Goal: Task Accomplishment & Management: Use online tool/utility

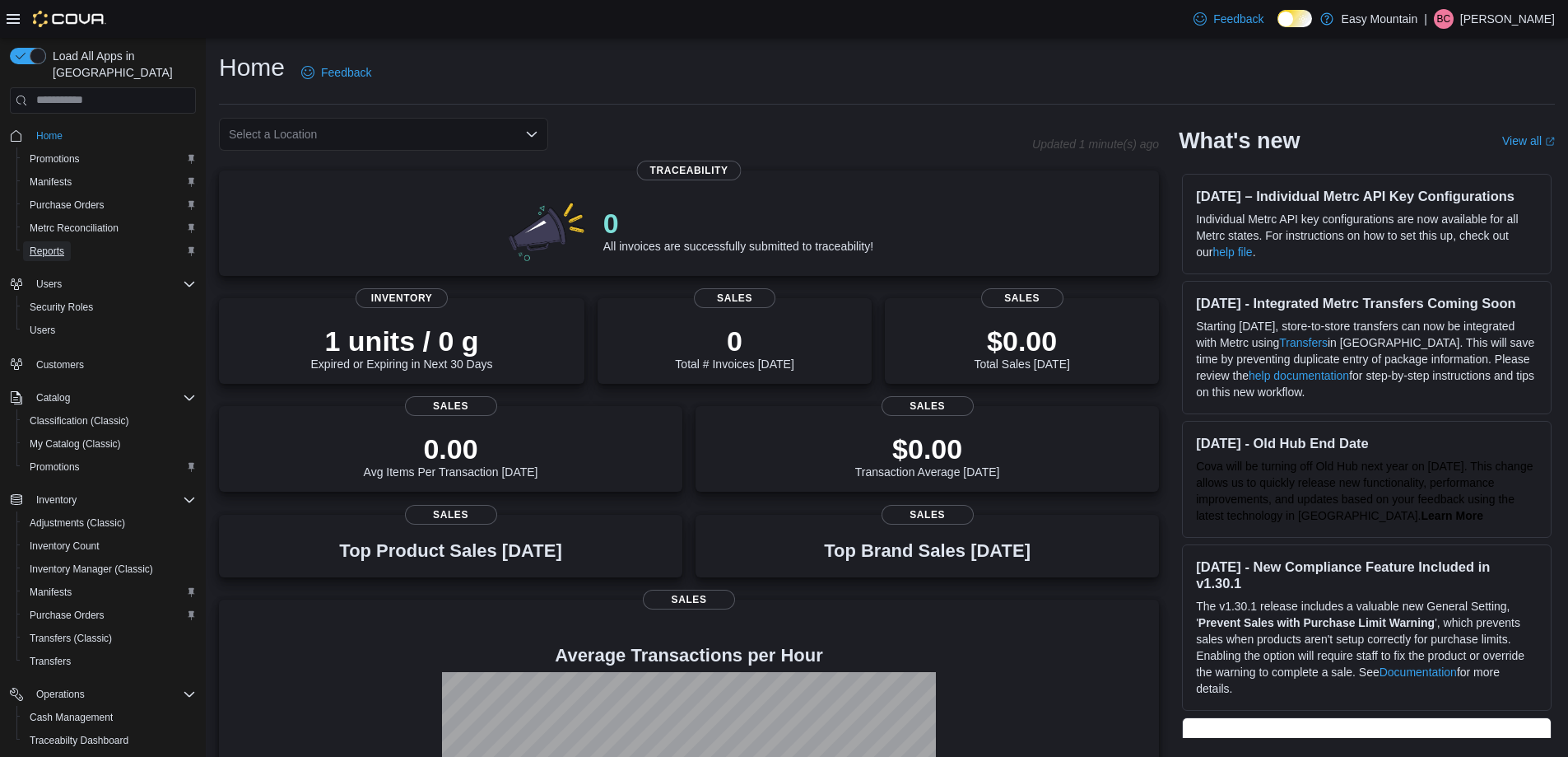
click at [57, 245] on span "Reports" at bounding box center [47, 251] width 35 height 13
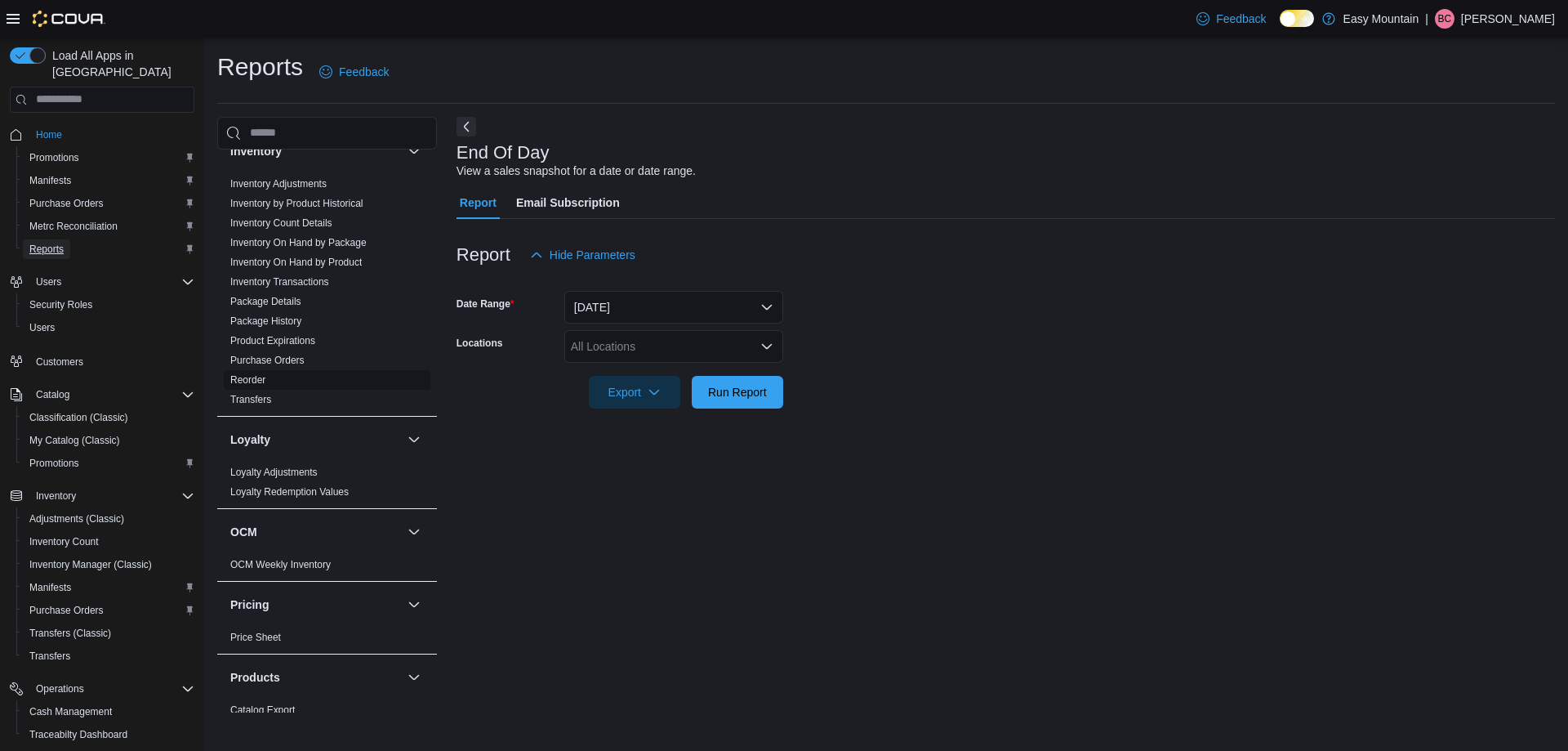
scroll to position [513, 0]
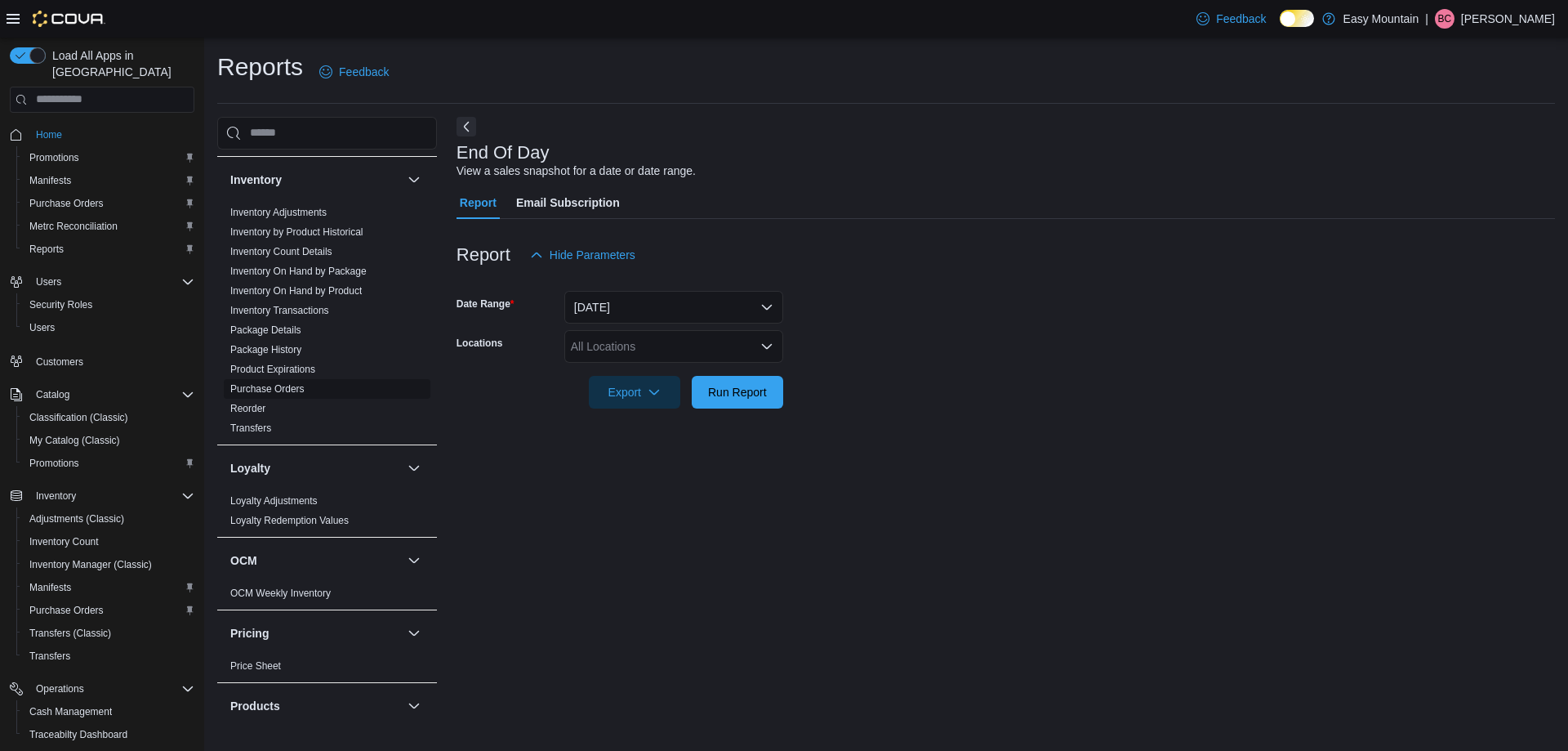
click at [294, 387] on link "Purchase Orders" at bounding box center [267, 389] width 74 height 11
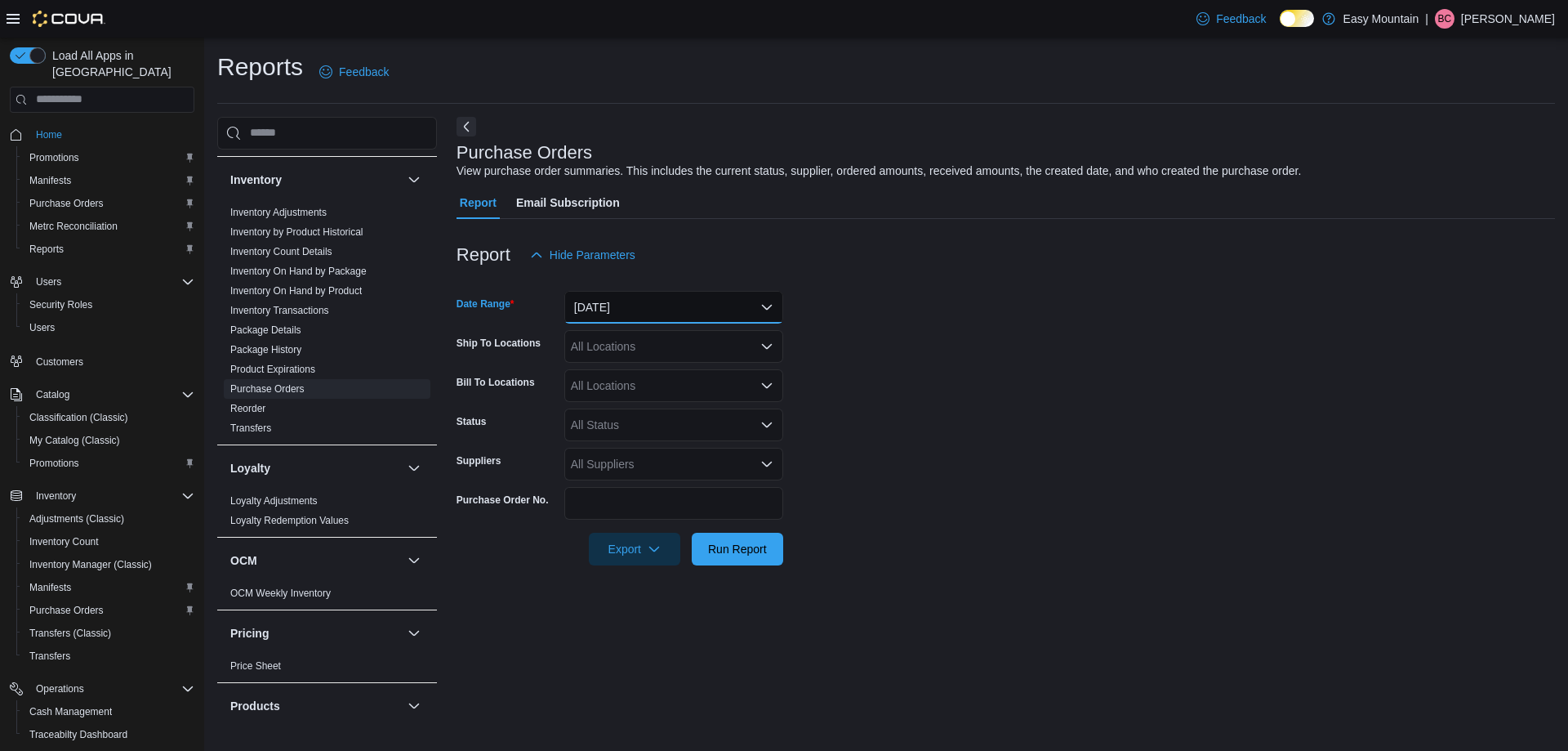
click at [664, 313] on button "[DATE]" at bounding box center [674, 307] width 219 height 33
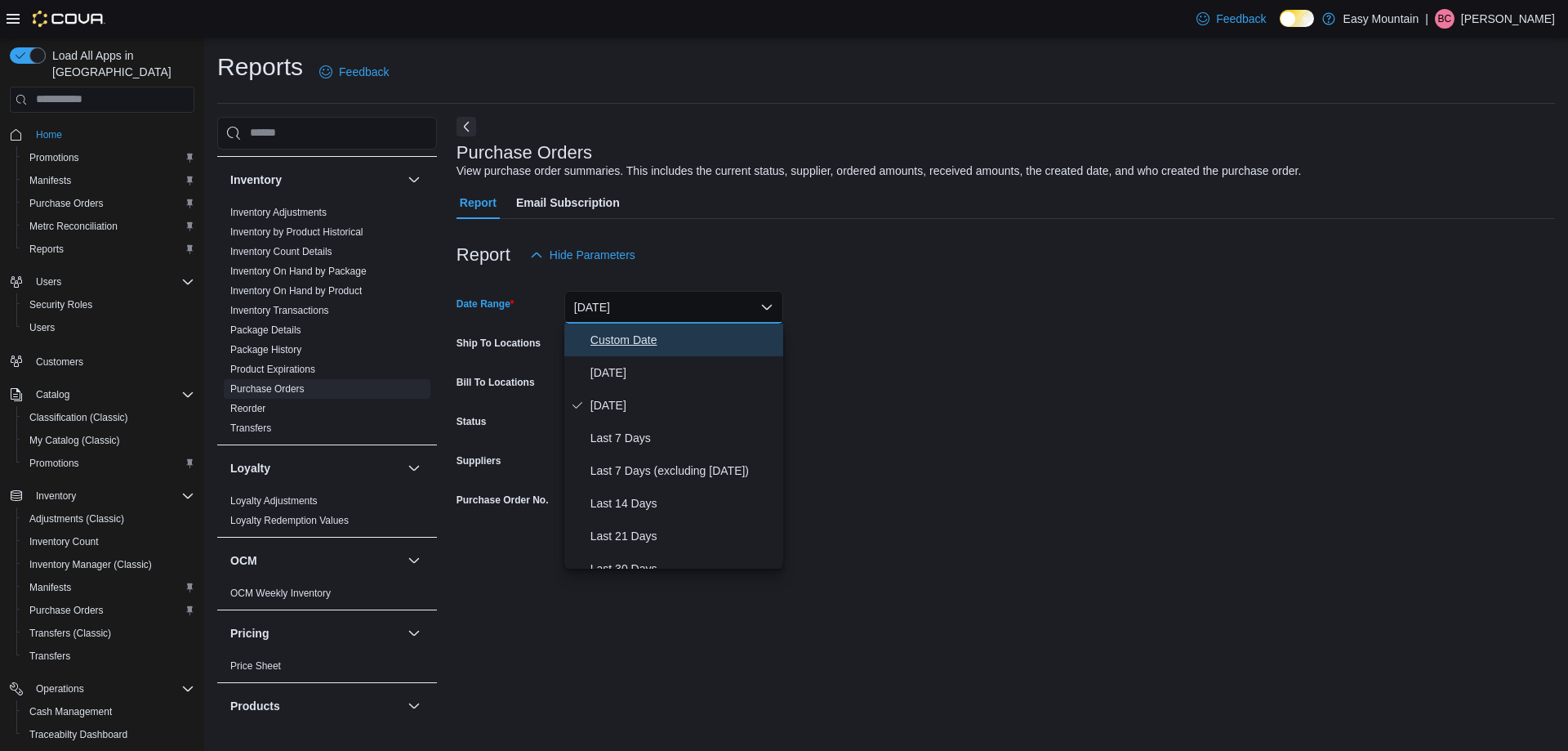
click at [664, 342] on span "Custom Date" at bounding box center [684, 340] width 186 height 20
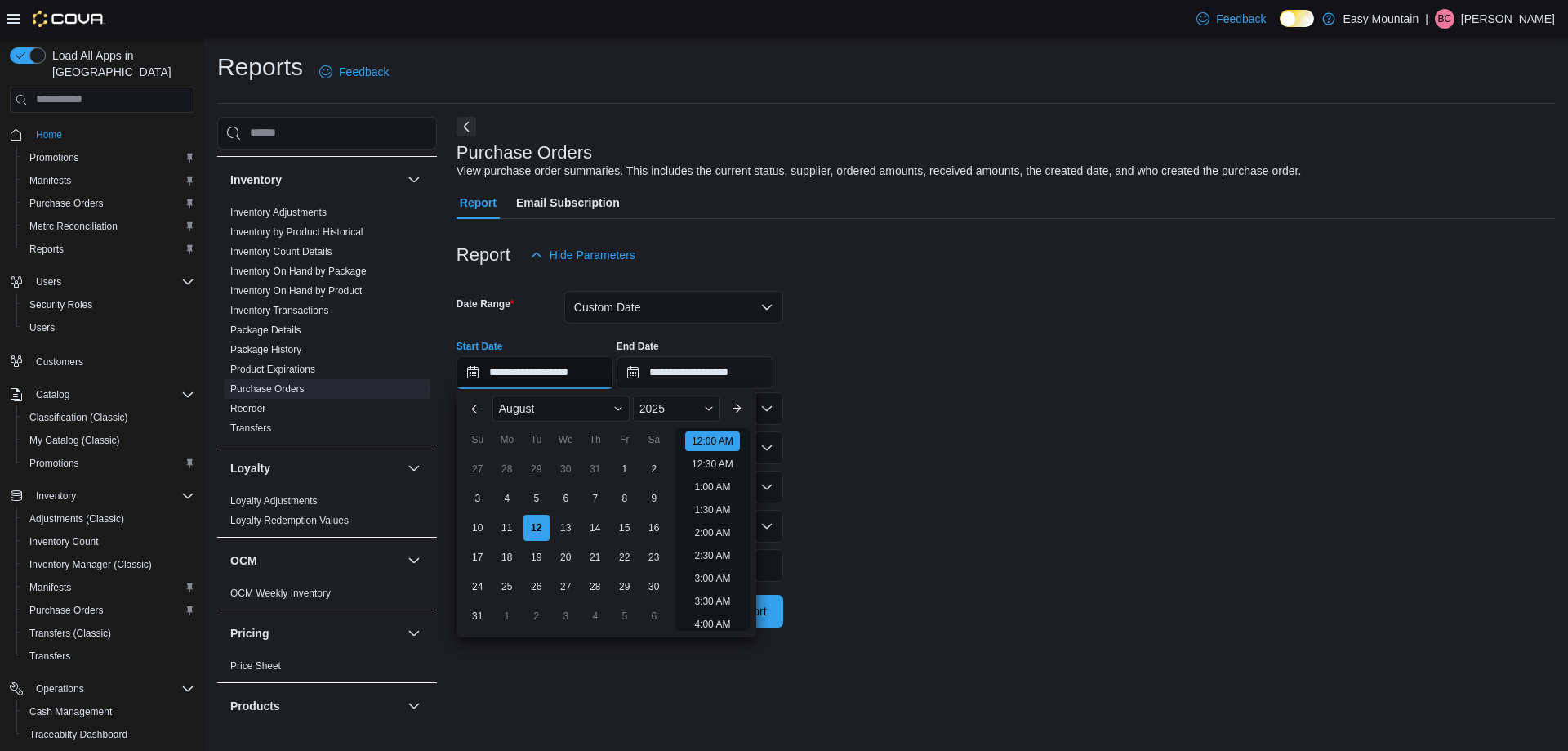
click at [592, 380] on input "**********" at bounding box center [535, 373] width 157 height 33
click at [622, 460] on div "1" at bounding box center [624, 468] width 29 height 29
type input "**********"
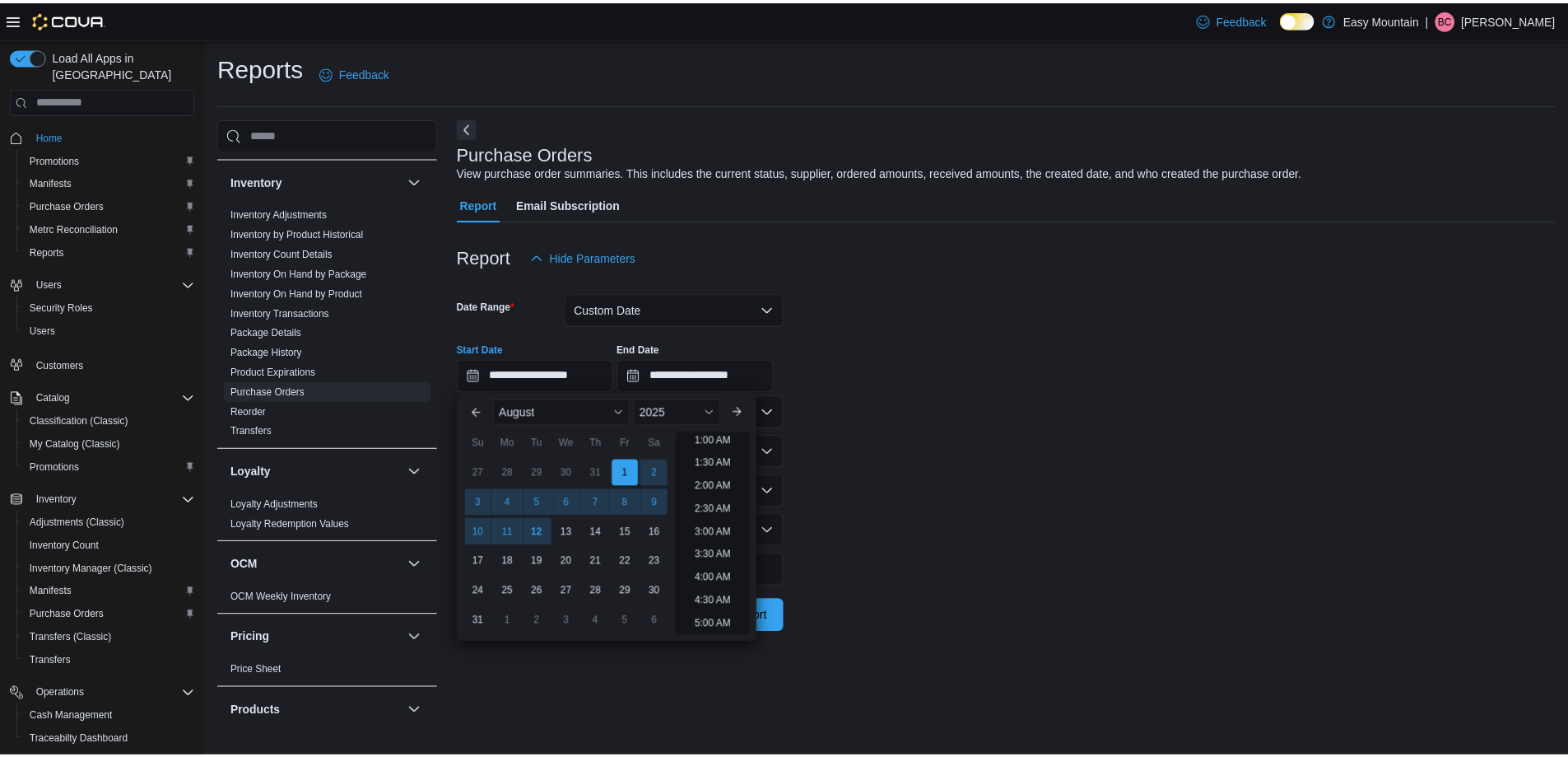
scroll to position [3, 0]
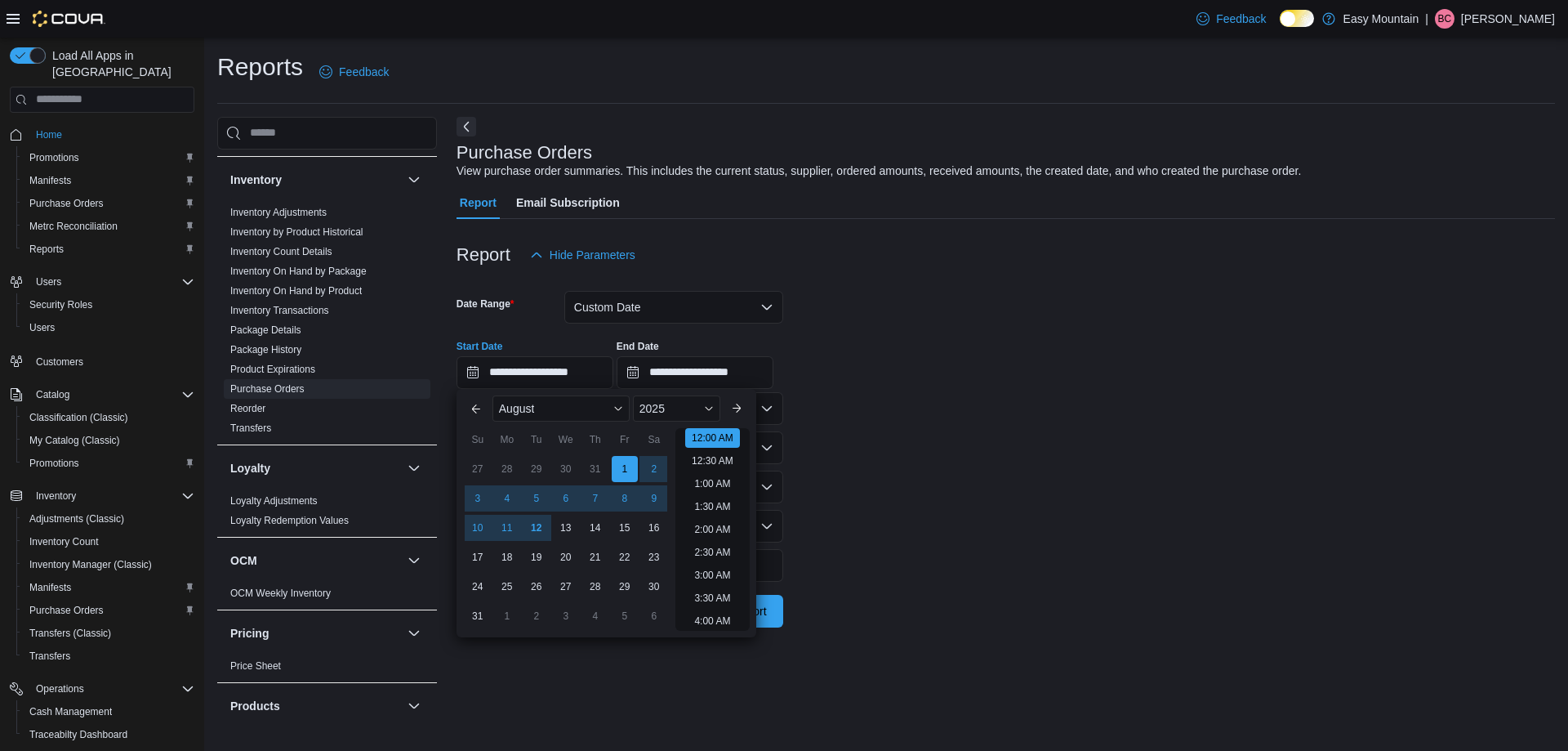
drag, startPoint x: 1064, startPoint y: 457, endPoint x: 1020, endPoint y: 458, distance: 44.0
click at [1064, 456] on form "**********" at bounding box center [1006, 449] width 1098 height 356
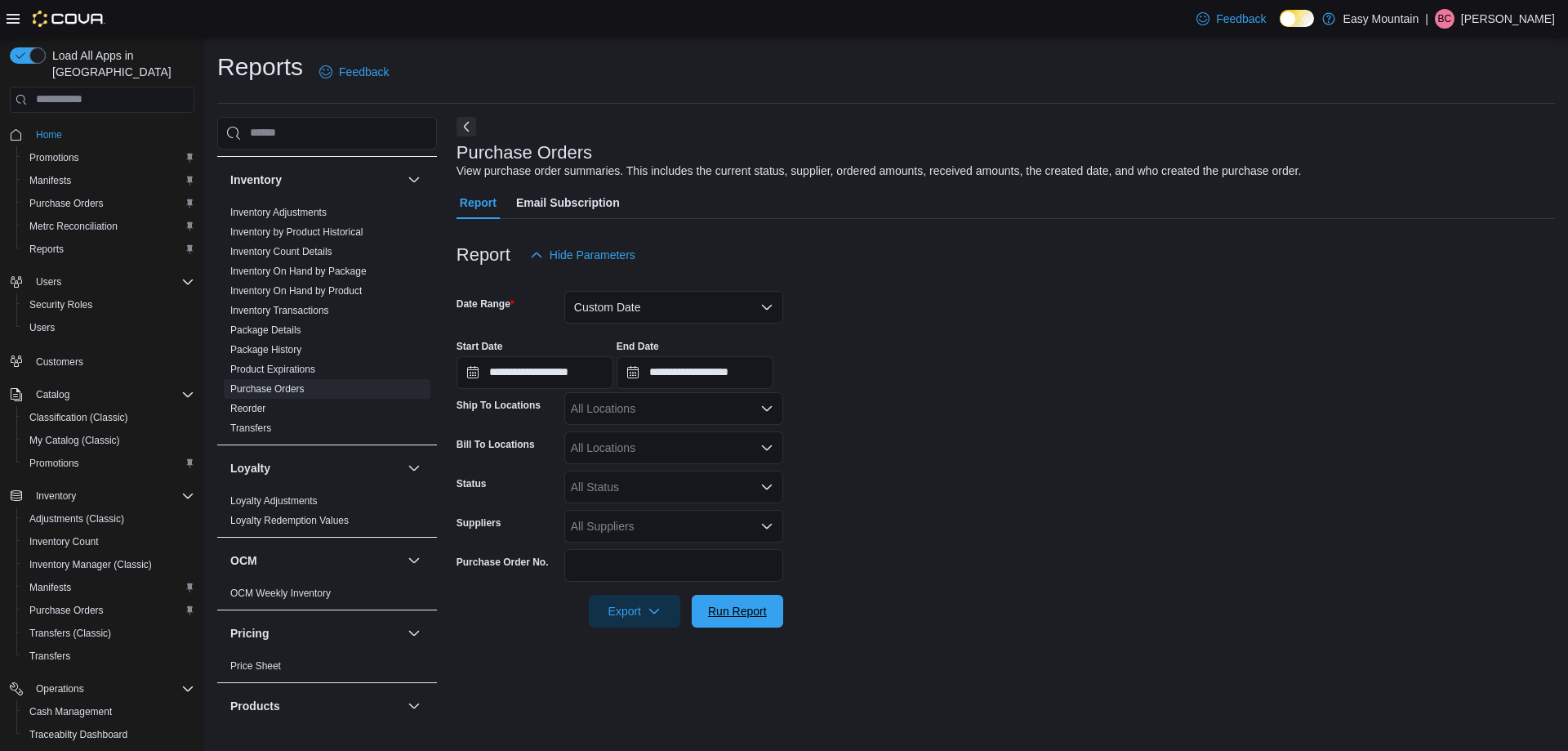
drag, startPoint x: 735, startPoint y: 623, endPoint x: 812, endPoint y: 627, distance: 77.1
click at [735, 624] on span "Run Report" at bounding box center [738, 611] width 72 height 33
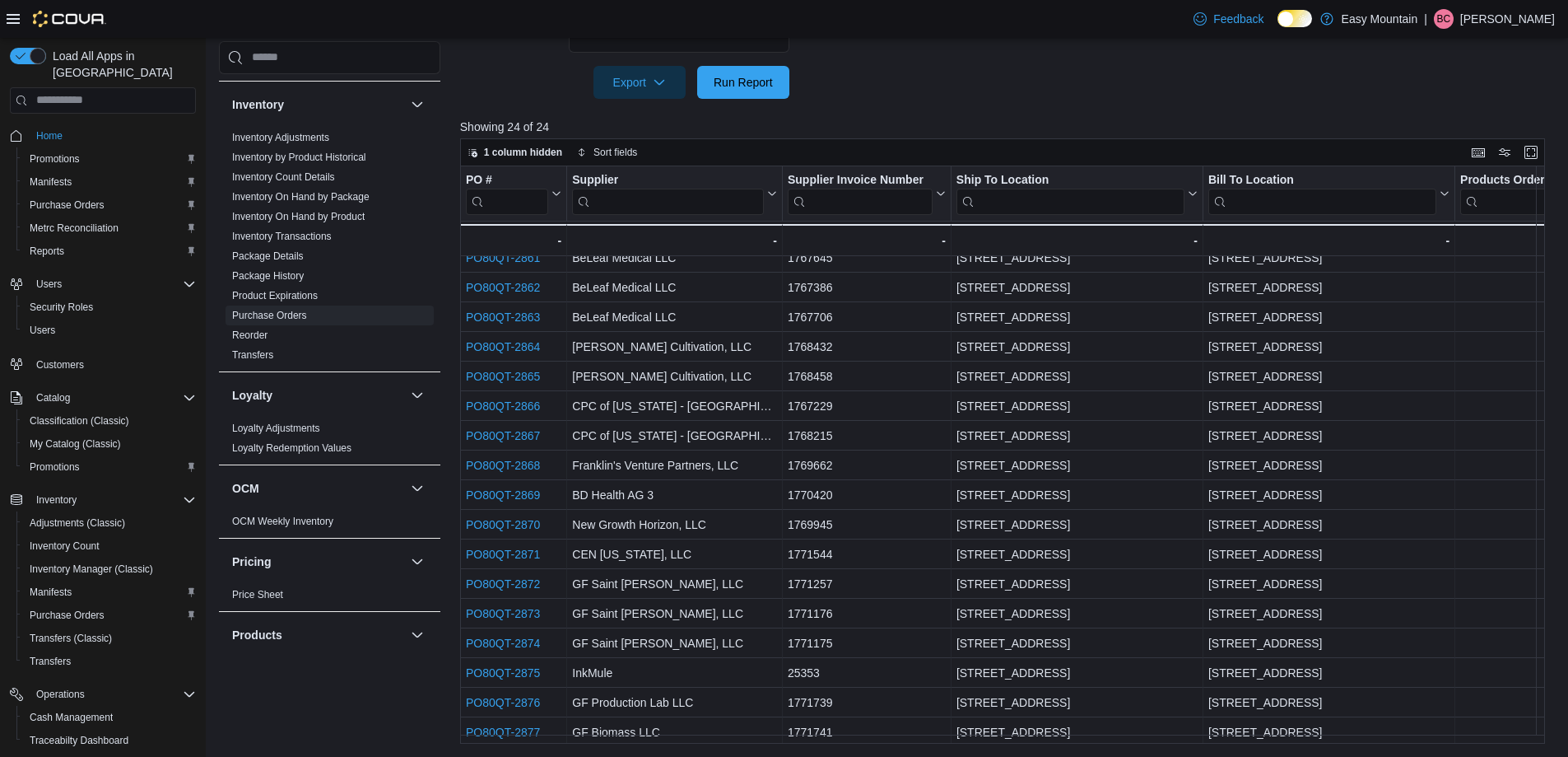
scroll to position [150, 0]
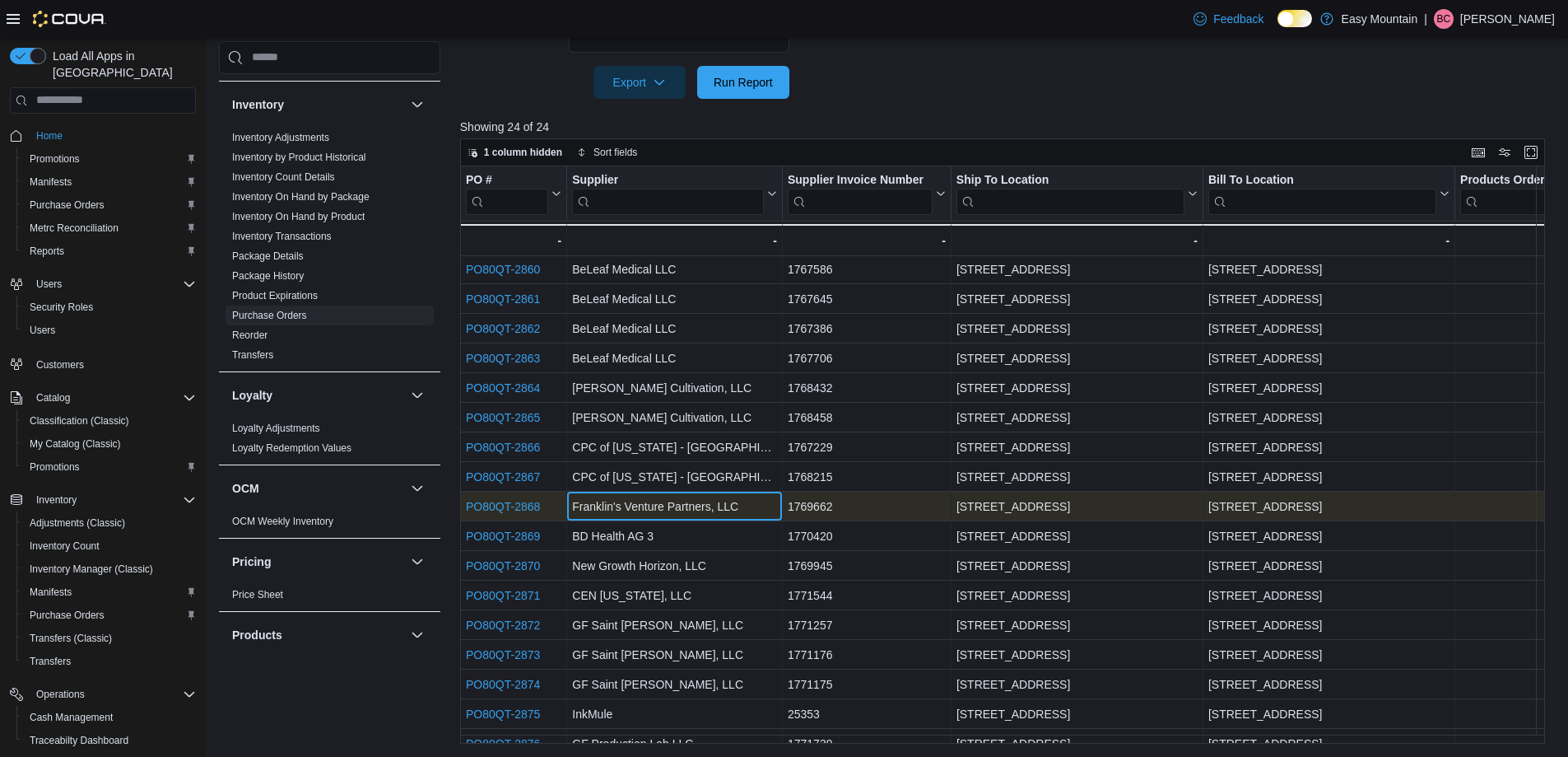
click at [770, 510] on div "Franklin's Venture Partners, LLC" at bounding box center [674, 507] width 205 height 20
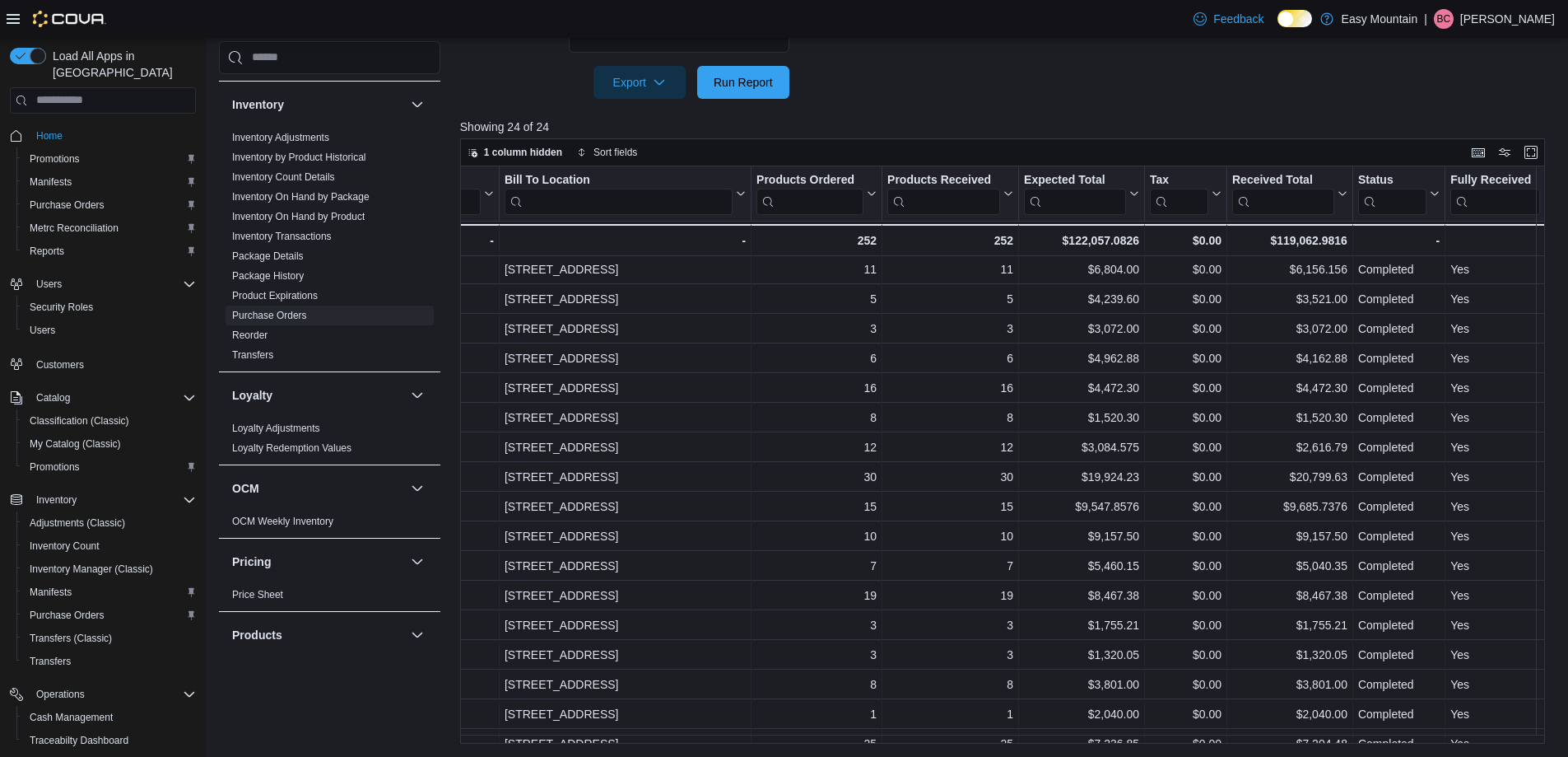
scroll to position [150, 705]
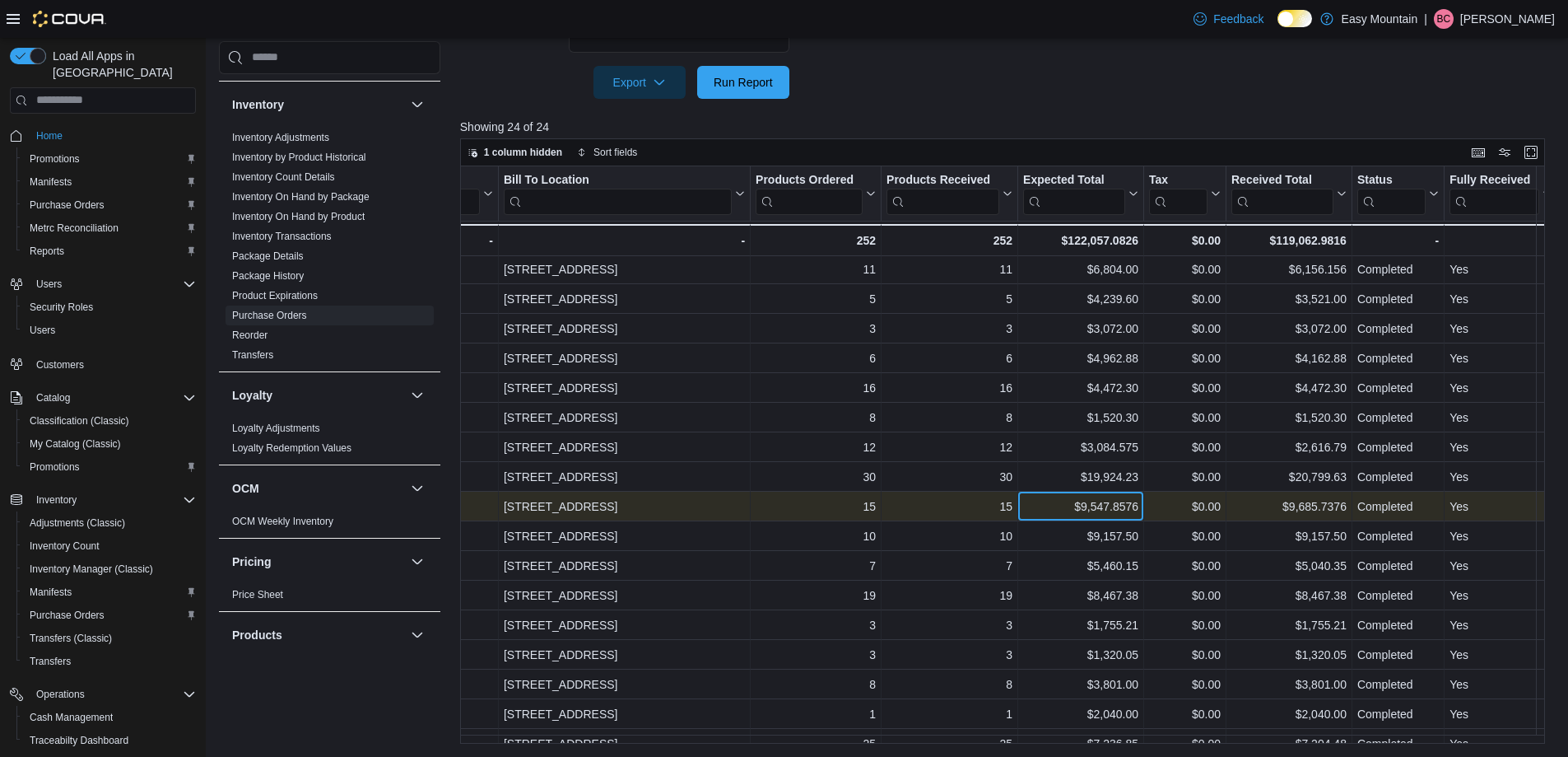
click at [1085, 504] on div "$9,547.8576" at bounding box center [1080, 507] width 115 height 20
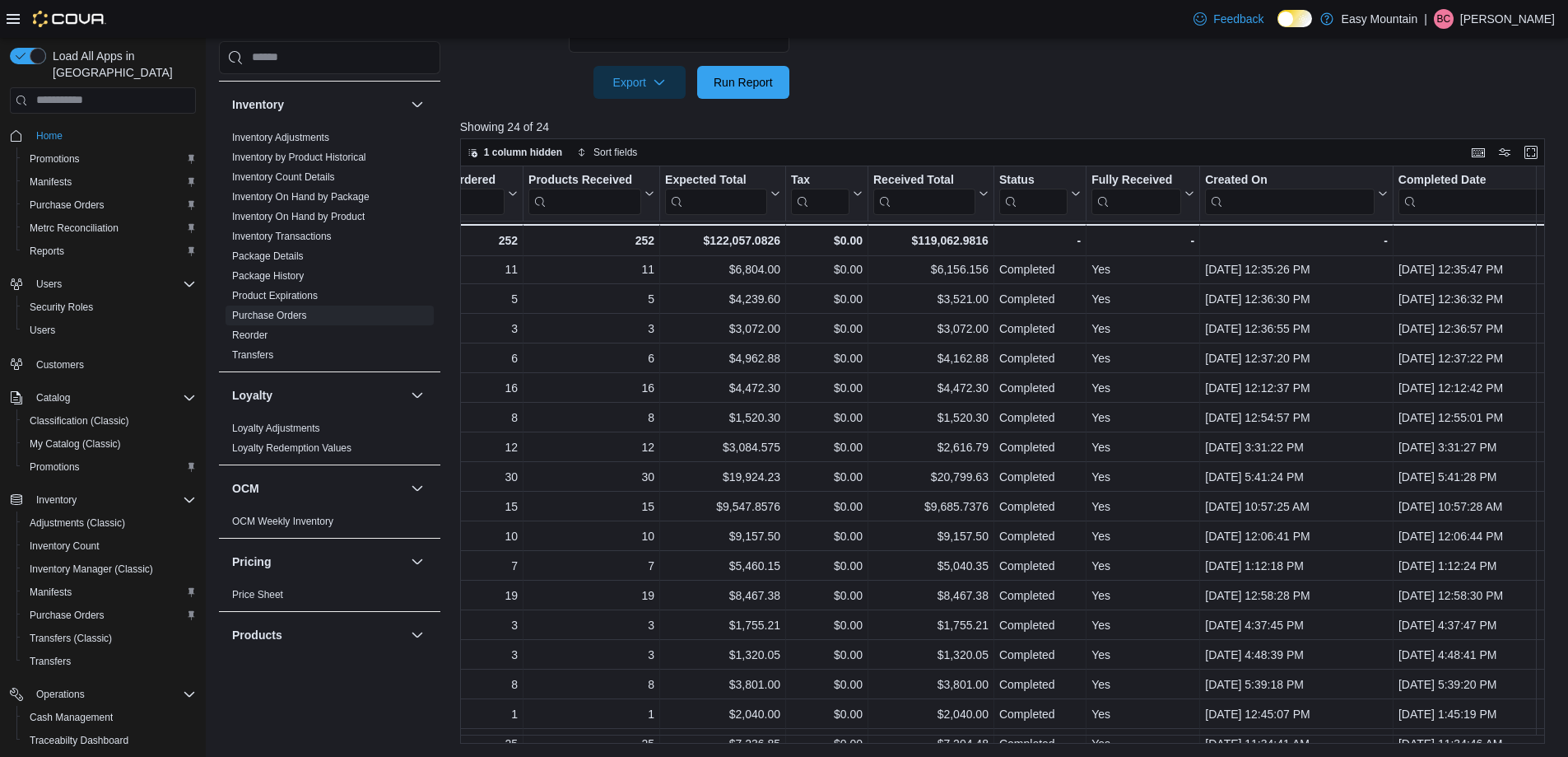
scroll to position [150, 1066]
click at [906, 735] on div "PO # Click to view column header actions Supplier Click to view column header a…" at bounding box center [657, 417] width 2527 height 801
click at [912, 744] on div "PO # Click to view column header actions Supplier Click to view column header a…" at bounding box center [1008, 455] width 1096 height 577
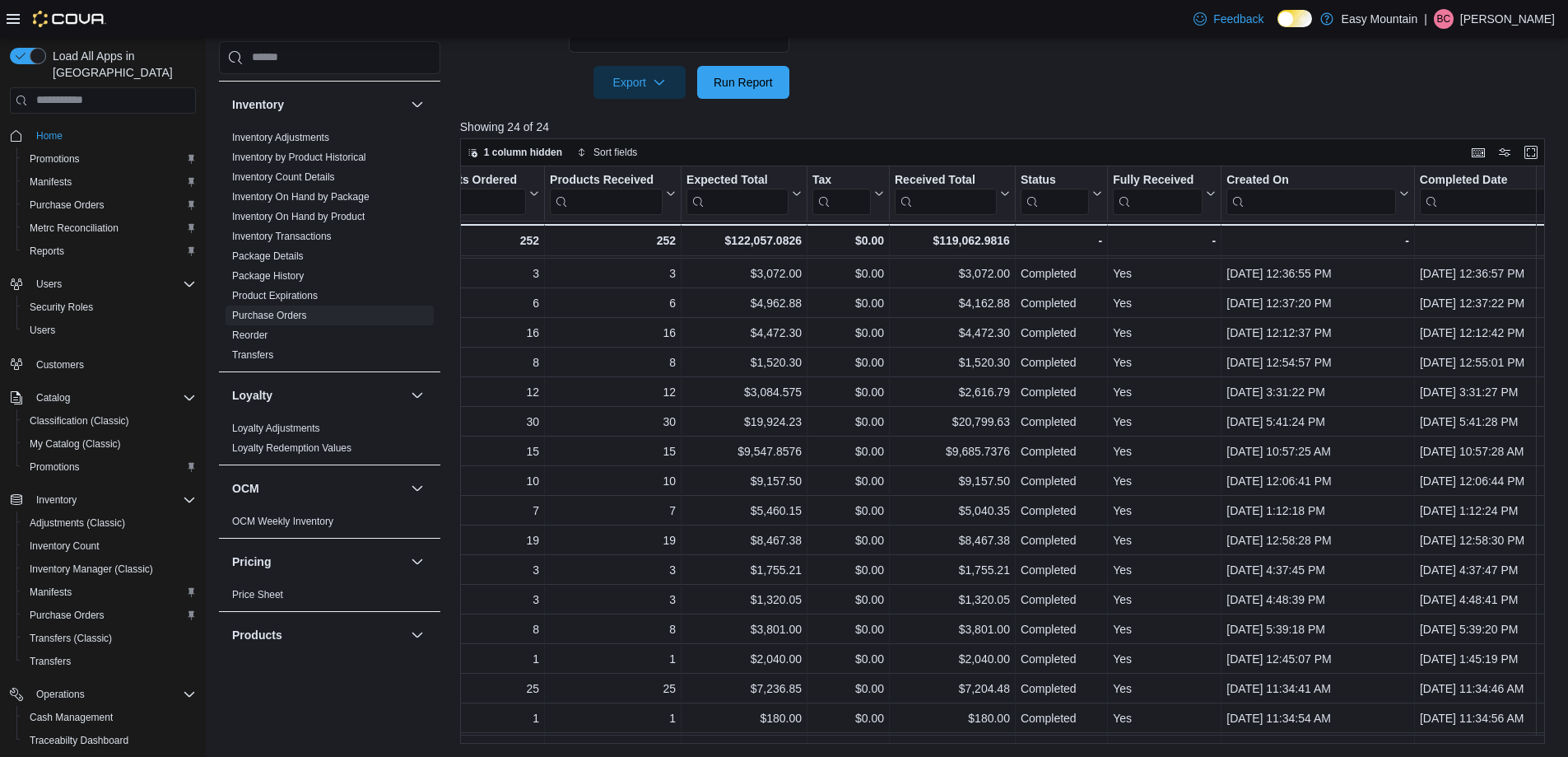
scroll to position [205, 1043]
